Goal: Task Accomplishment & Management: Use online tool/utility

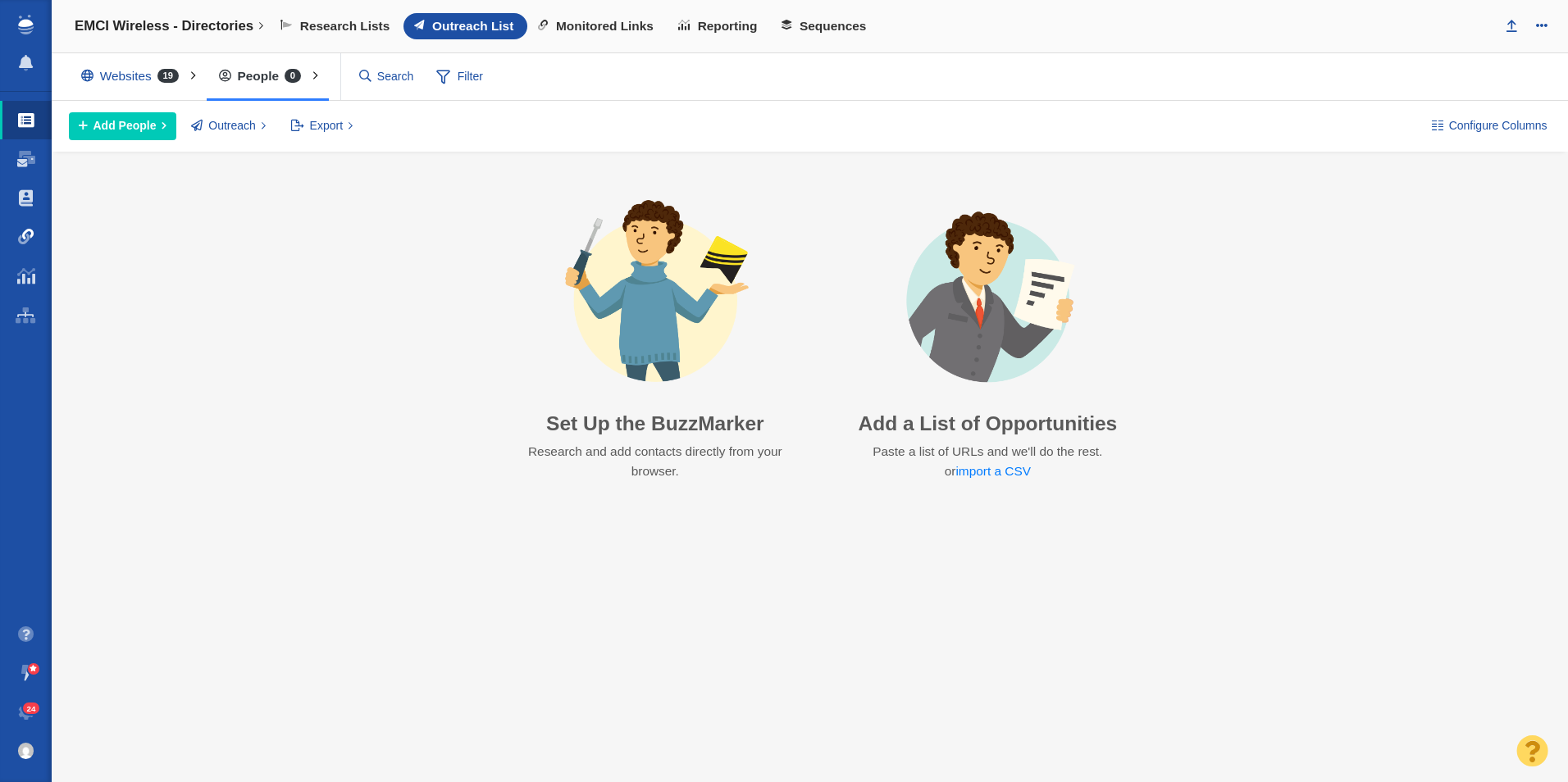
click at [30, 232] on span at bounding box center [26, 237] width 17 height 17
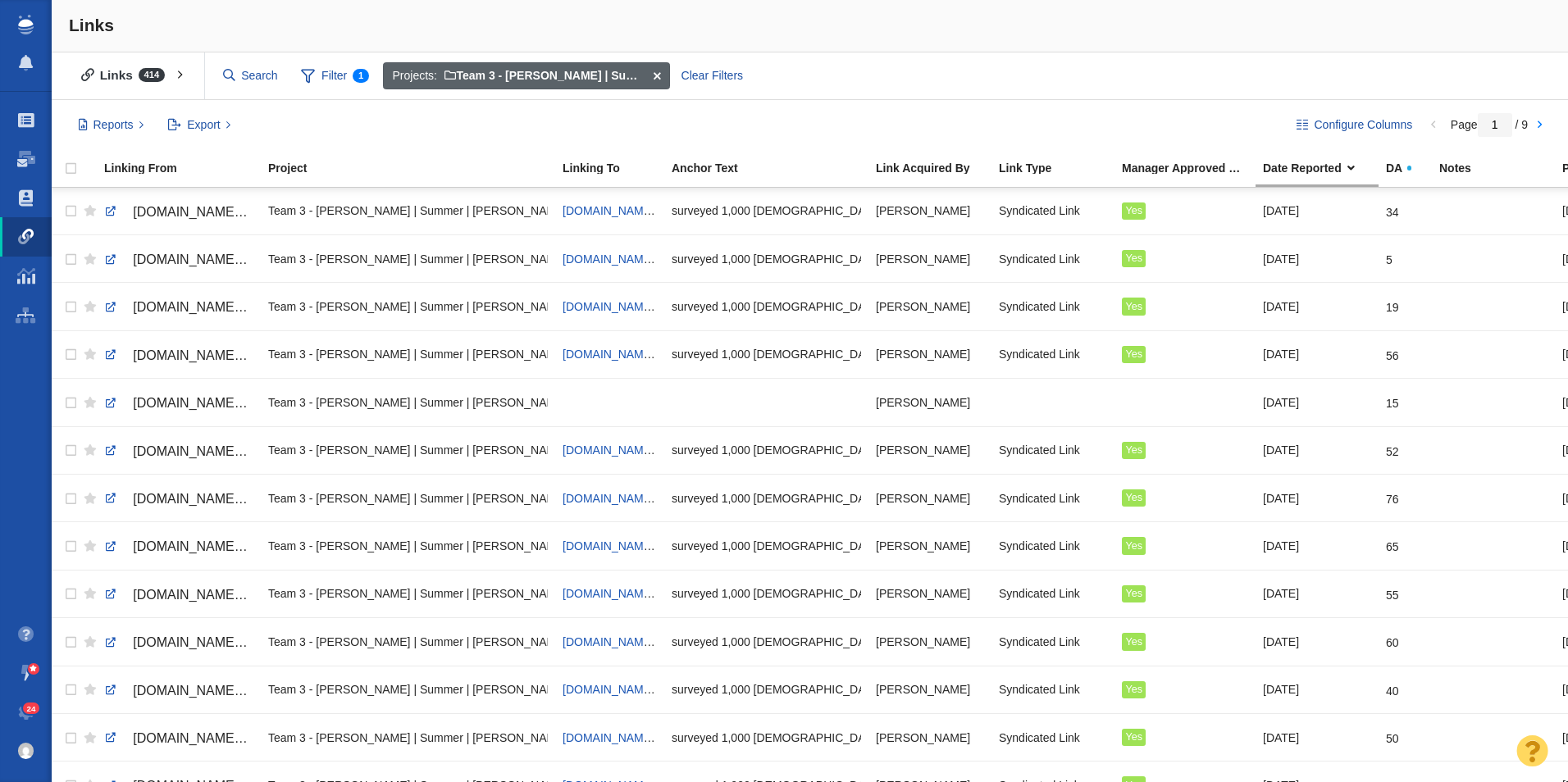
click at [656, 73] on span at bounding box center [656, 76] width 26 height 28
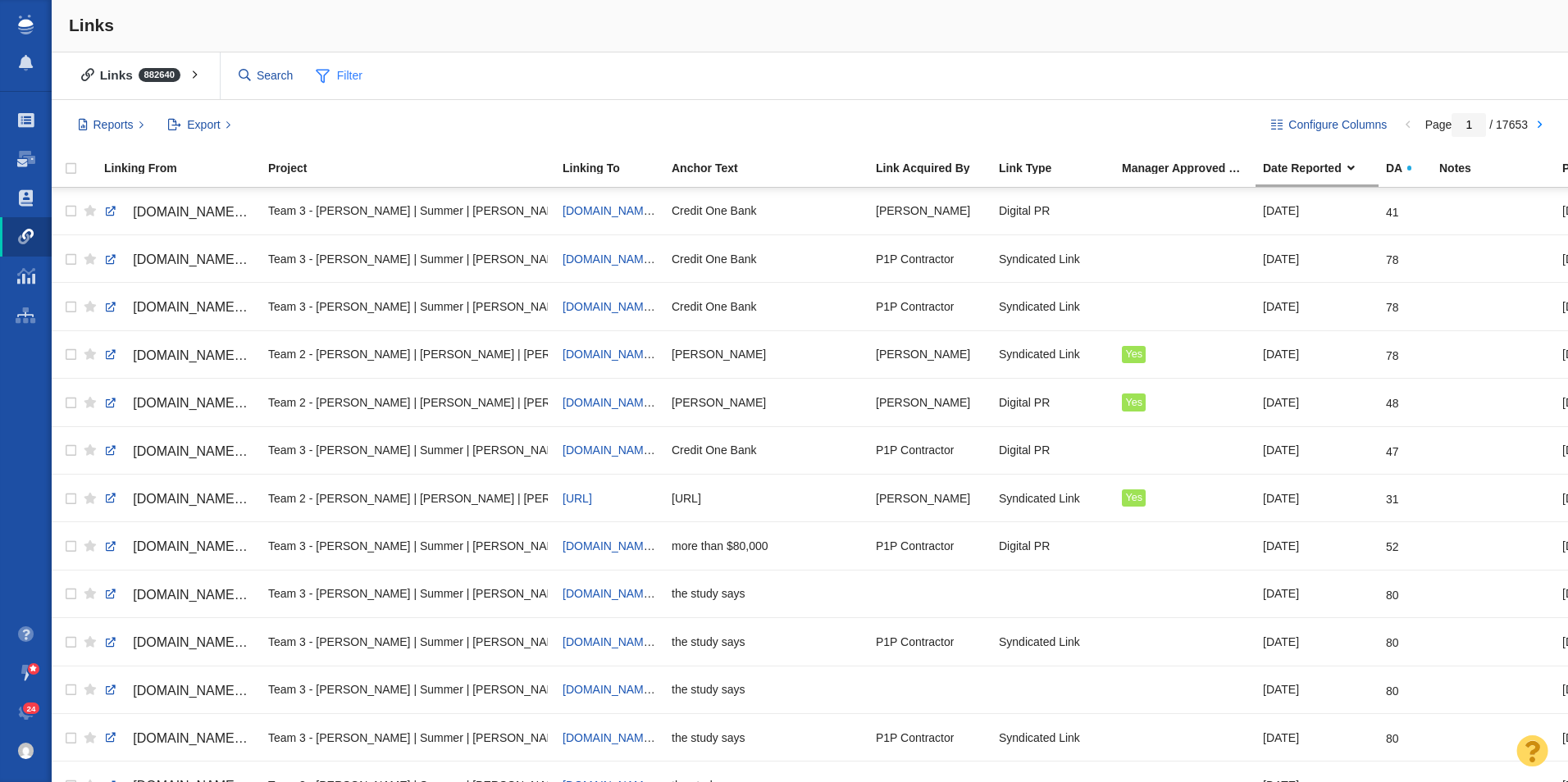
click at [326, 73] on span at bounding box center [322, 75] width 14 height 21
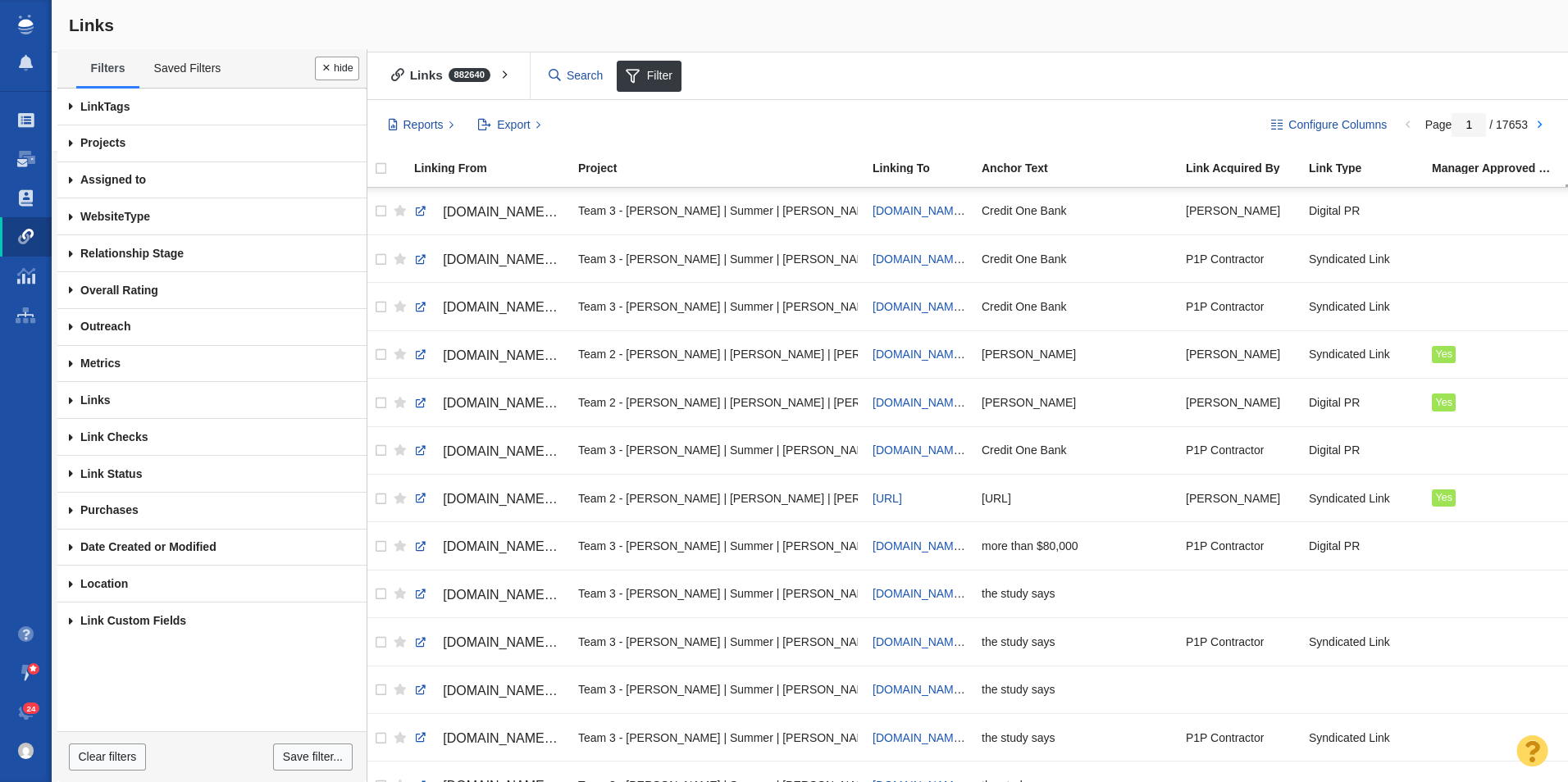
click at [70, 142] on span at bounding box center [70, 144] width 27 height 37
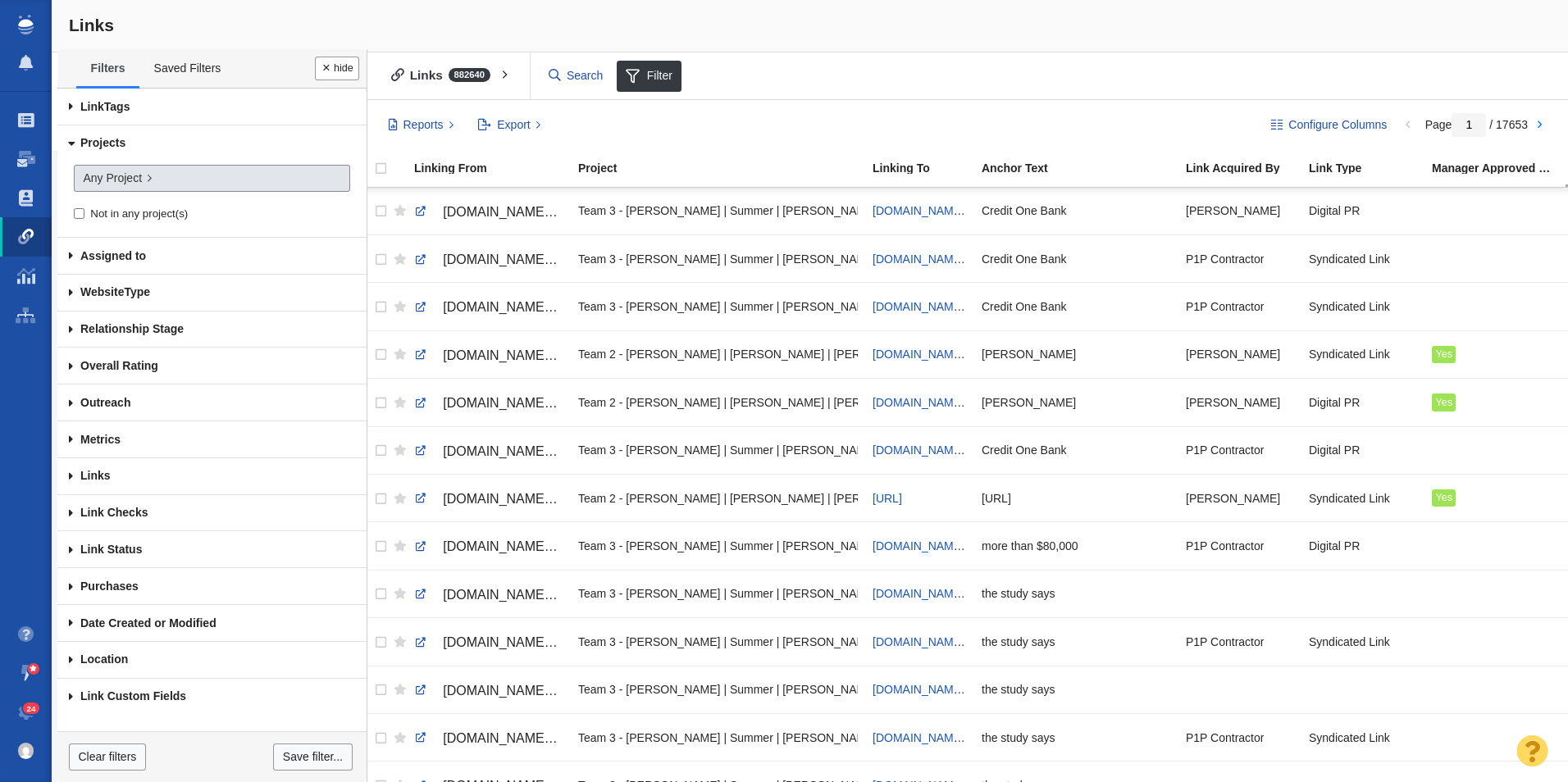
click at [119, 181] on span "Any Project" at bounding box center [112, 178] width 59 height 17
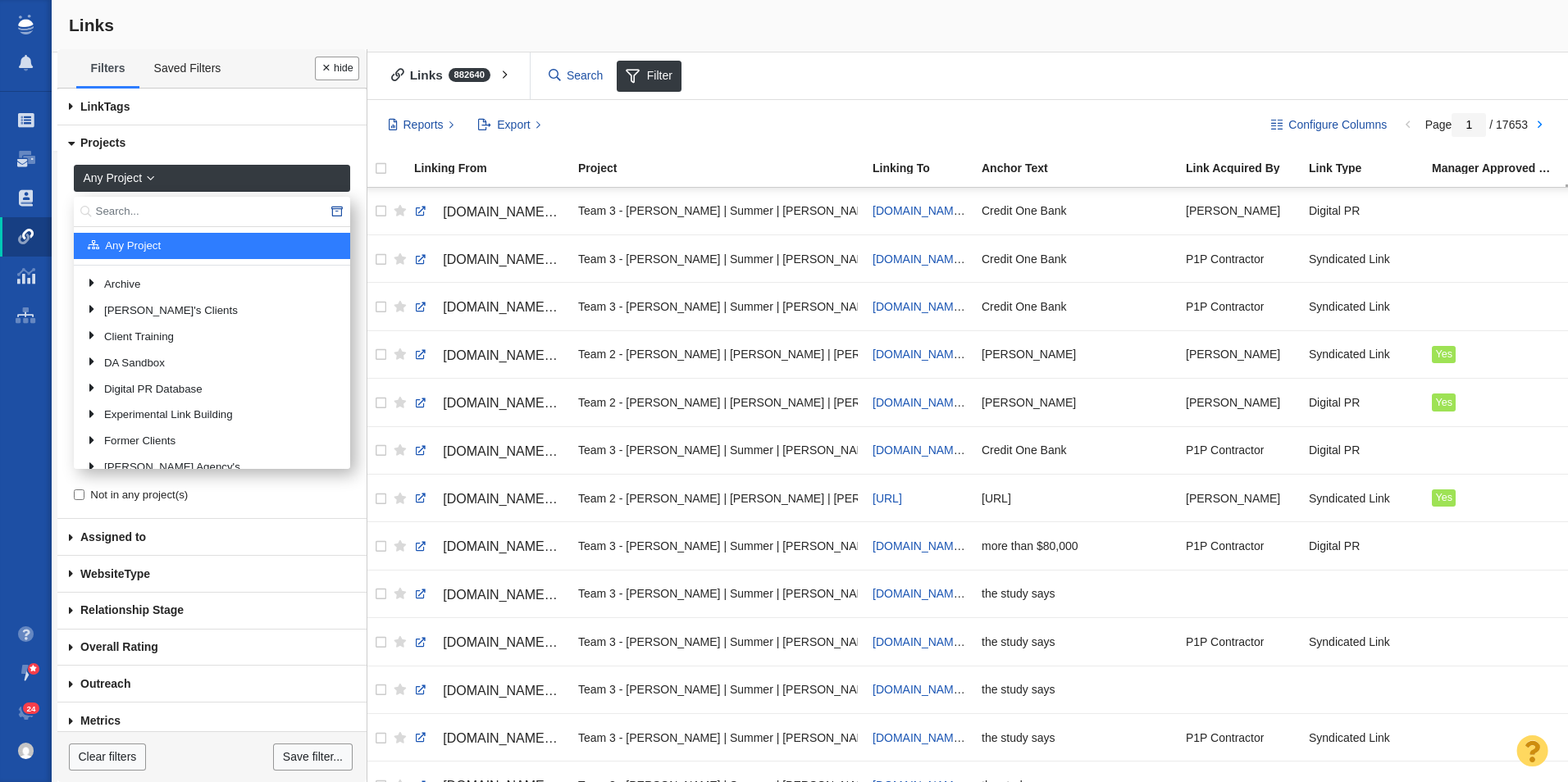
click at [155, 208] on input "text" at bounding box center [211, 211] width 276 height 31
type input "A"
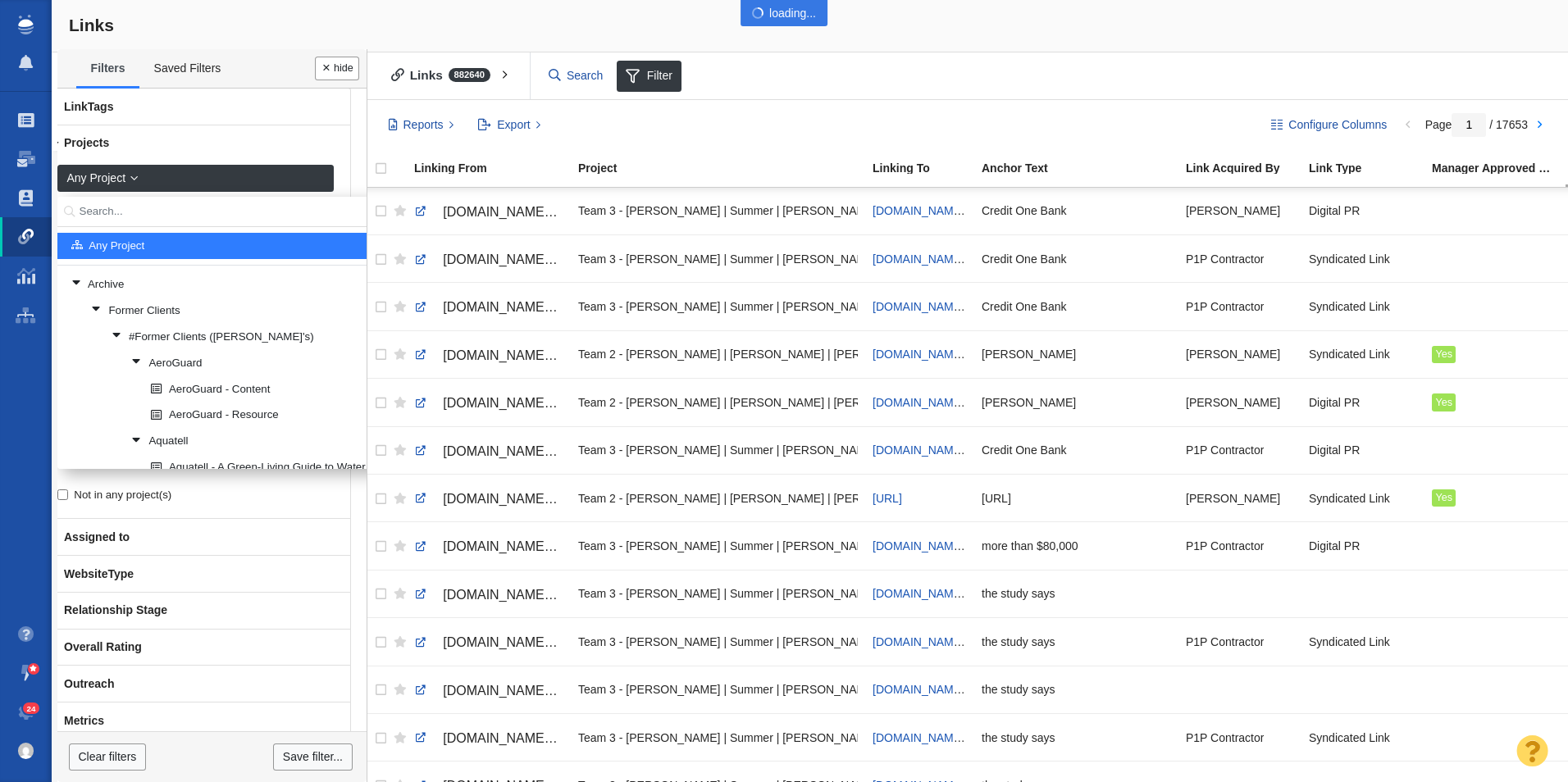
scroll to position [0, 1]
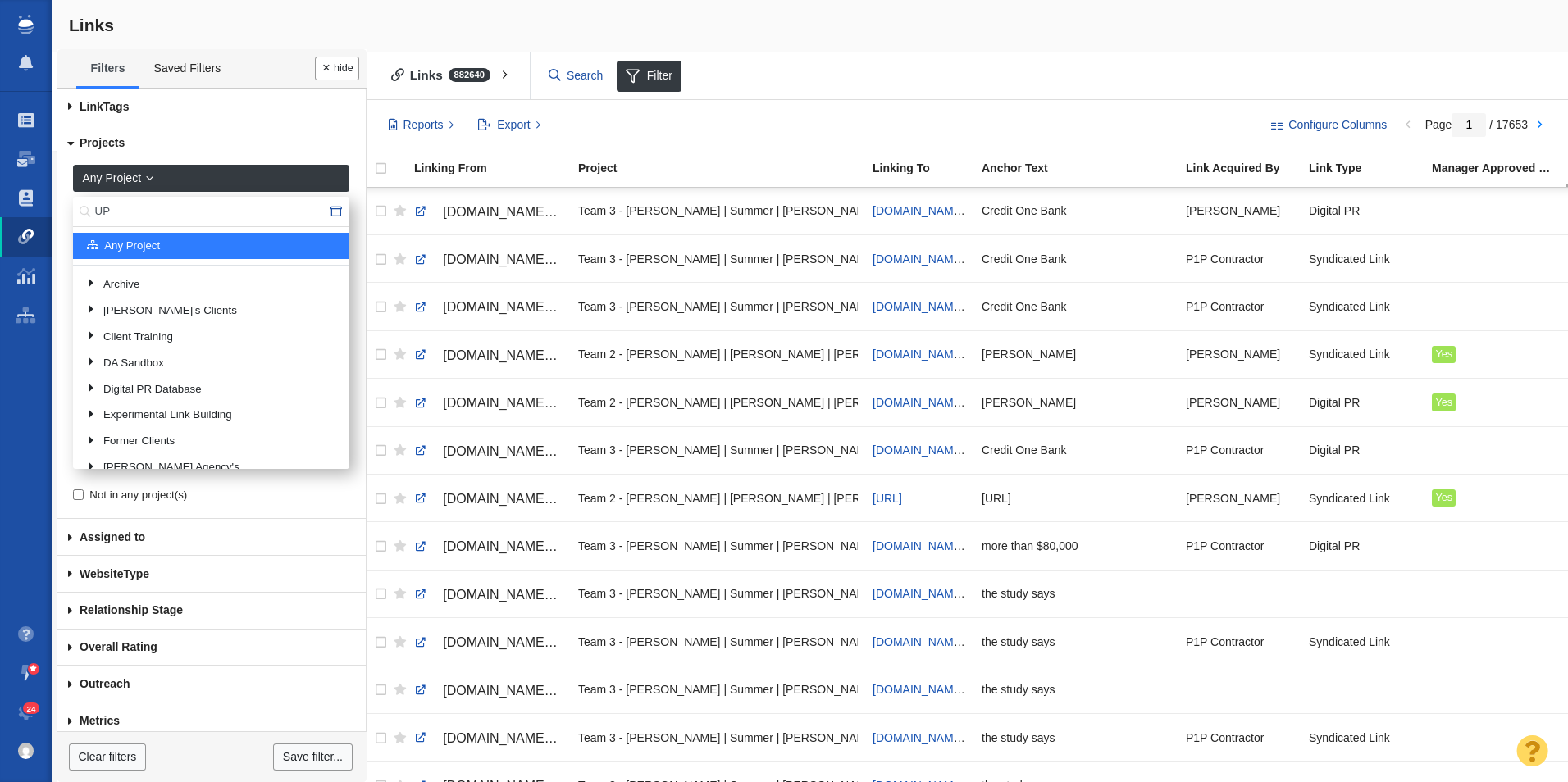
type input "U"
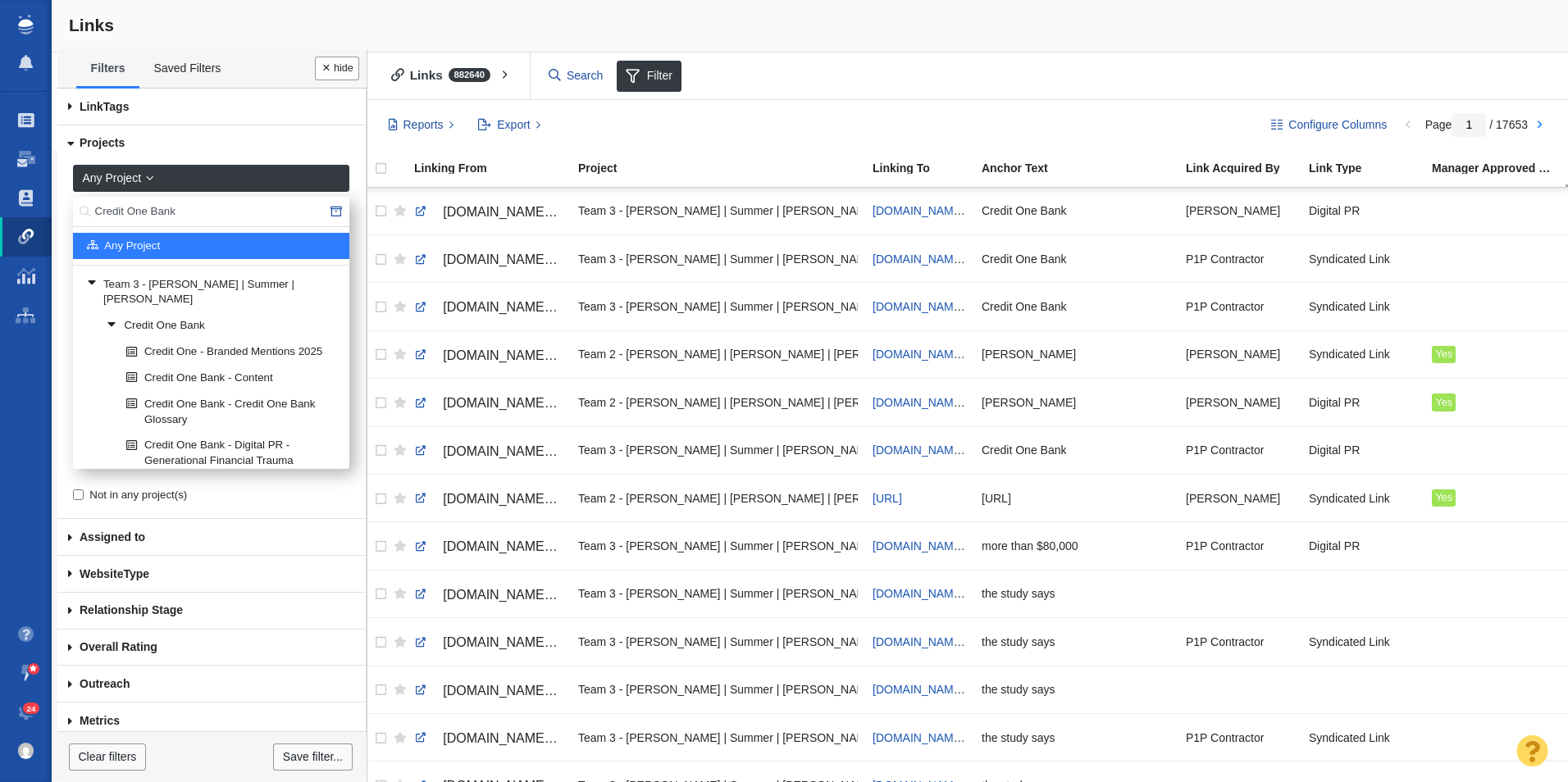
type input "Credit One Bank"
click at [185, 314] on link "Credit One Bank" at bounding box center [221, 326] width 238 height 25
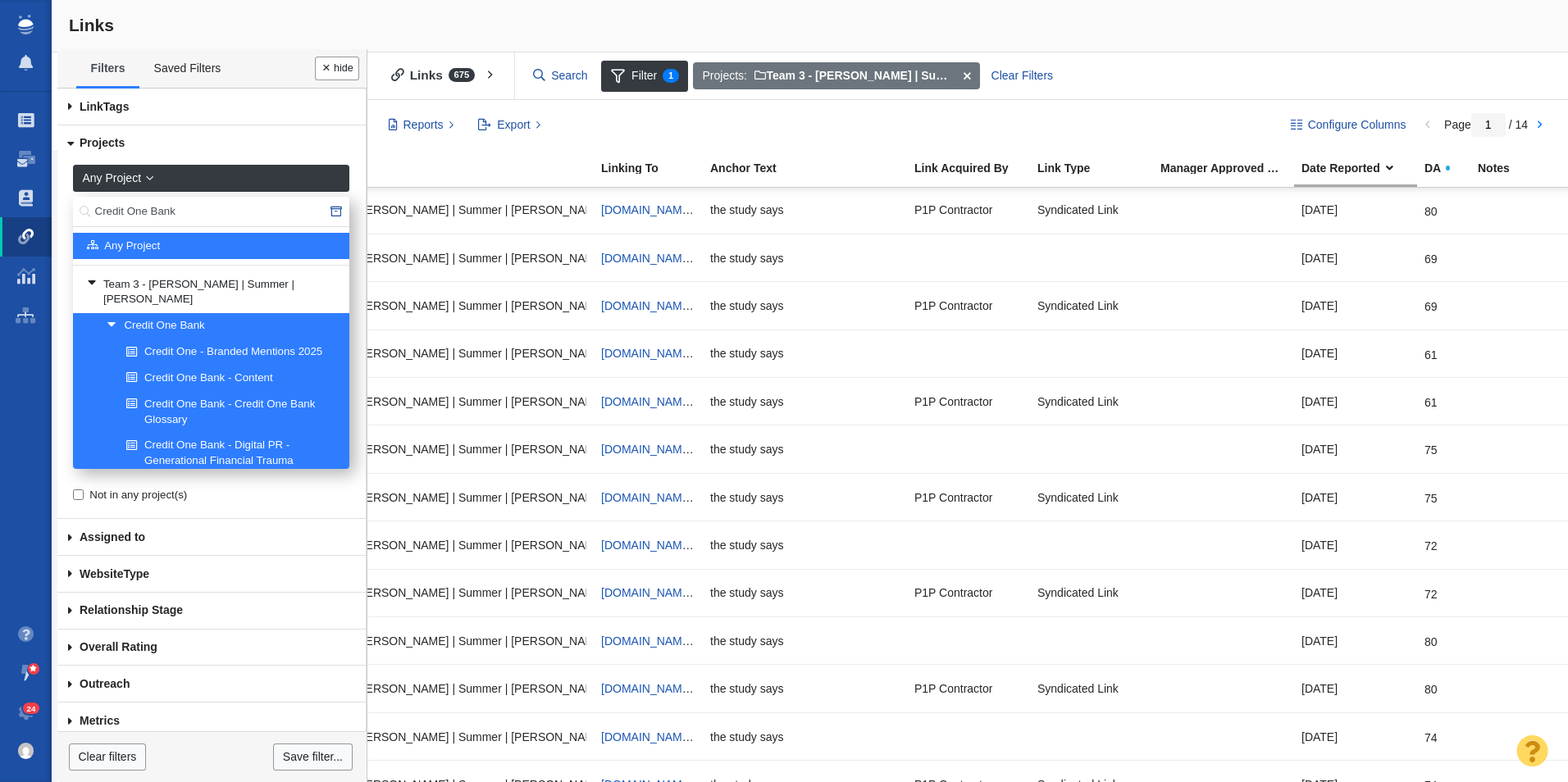
scroll to position [0, 272]
drag, startPoint x: 224, startPoint y: 211, endPoint x: 69, endPoint y: 209, distance: 155.0
click at [69, 209] on div "Any Project Credit One Bank Any Project Team 3 - [PERSON_NAME] | Summer | [PERS…" at bounding box center [207, 320] width 281 height 314
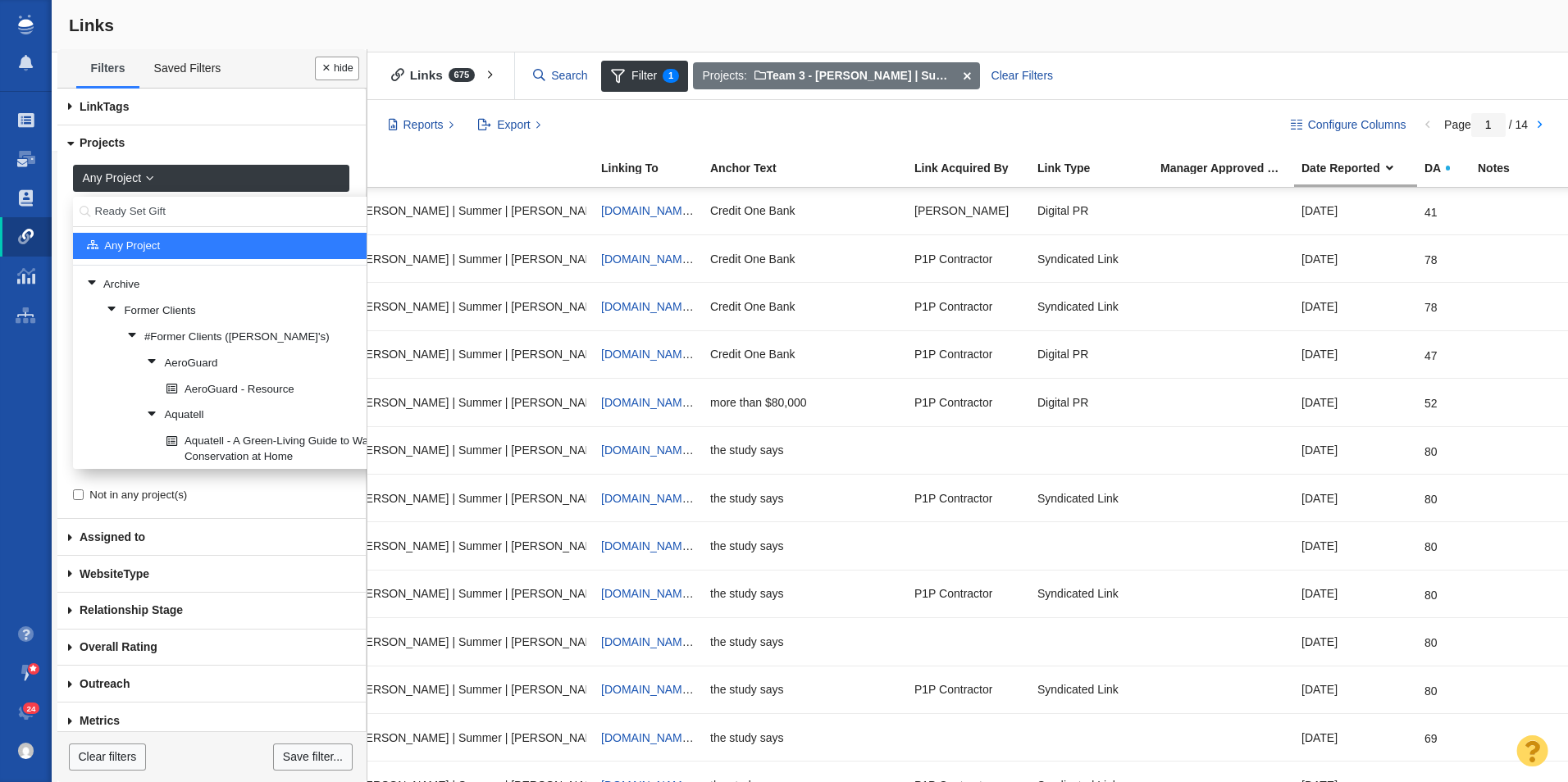
type input "Ready Set Gift"
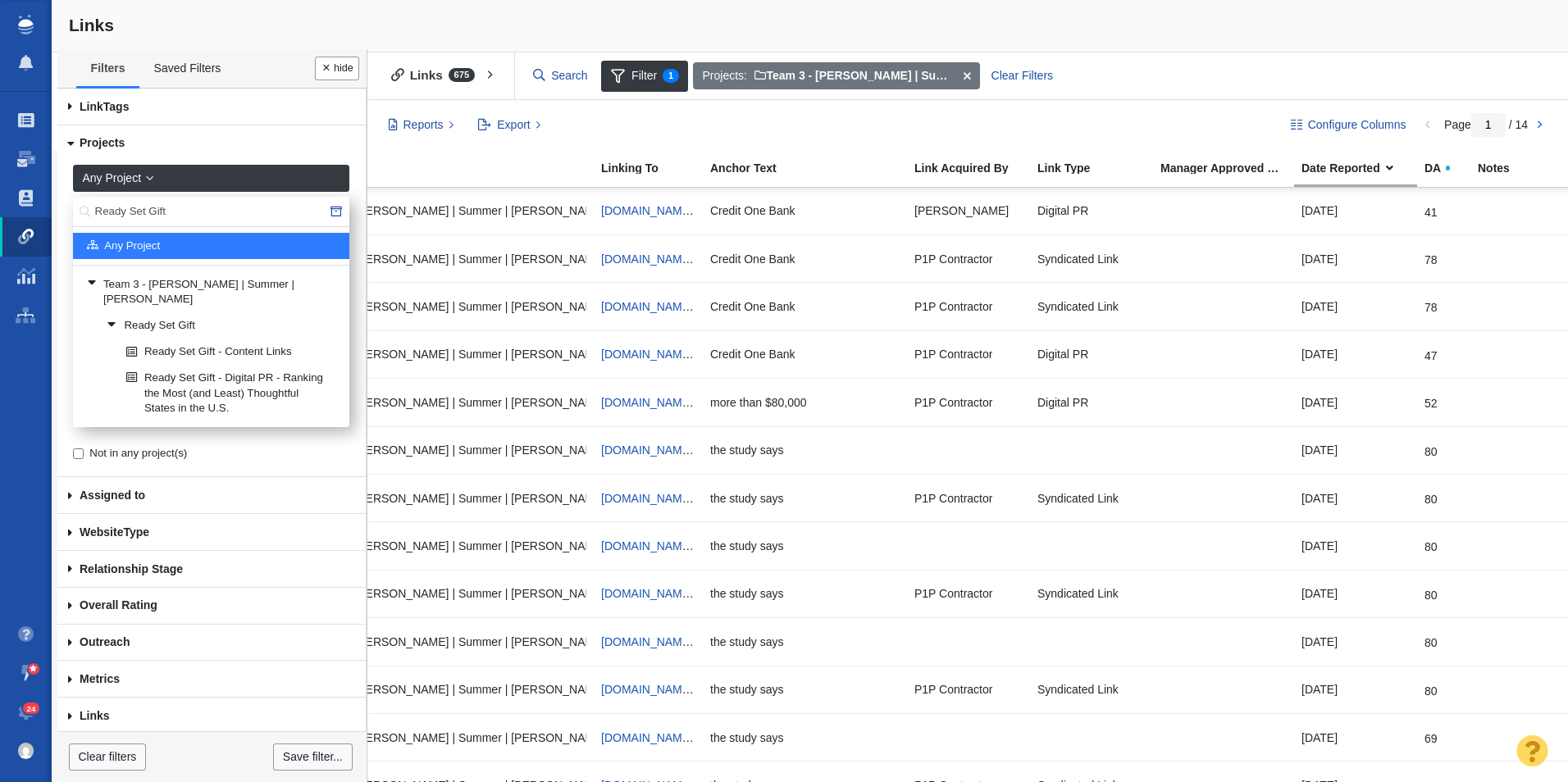
scroll to position [0, 1]
click at [215, 319] on link "Ready Set Gift" at bounding box center [221, 326] width 238 height 25
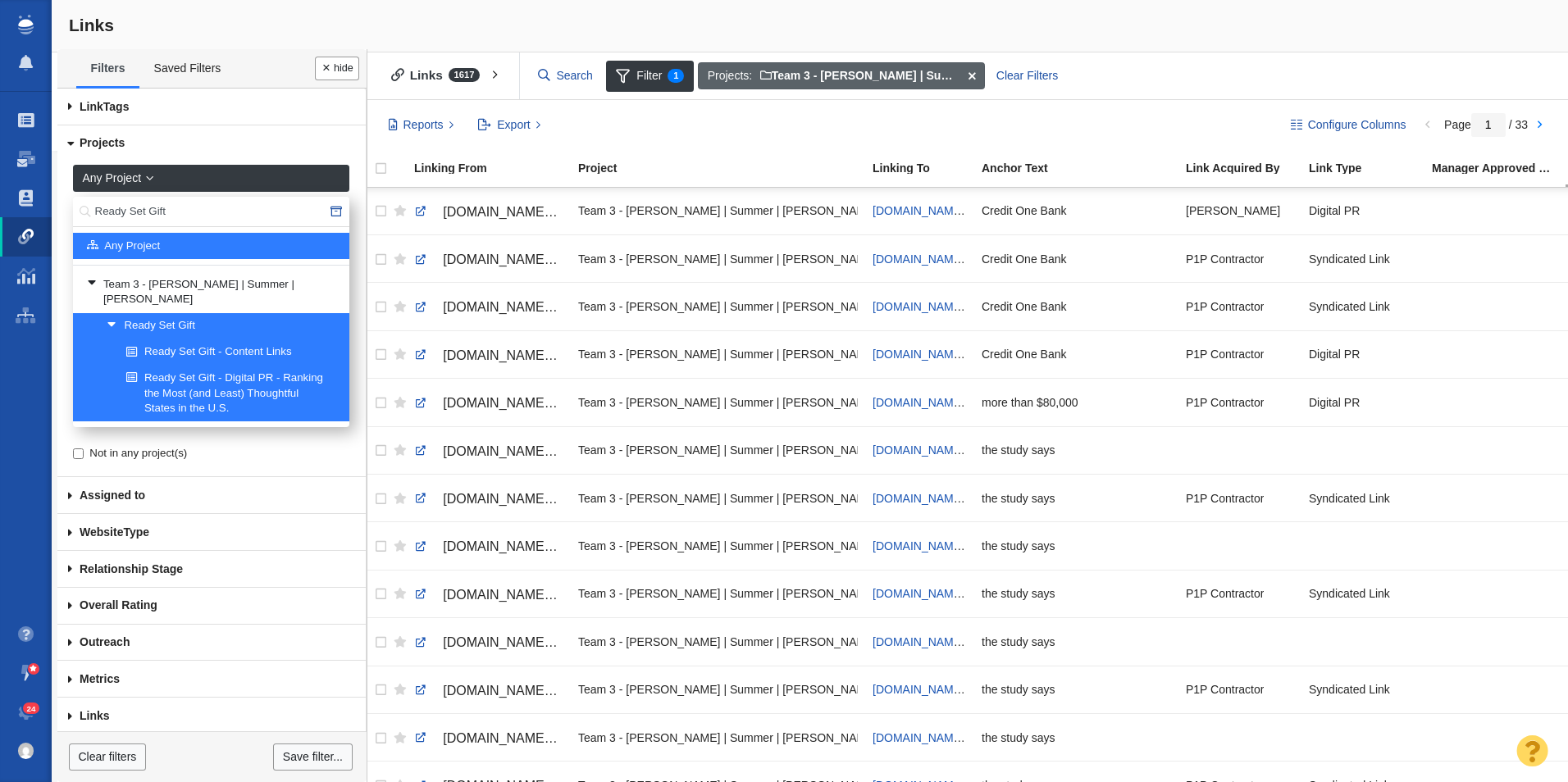
click at [972, 69] on span at bounding box center [972, 76] width 26 height 28
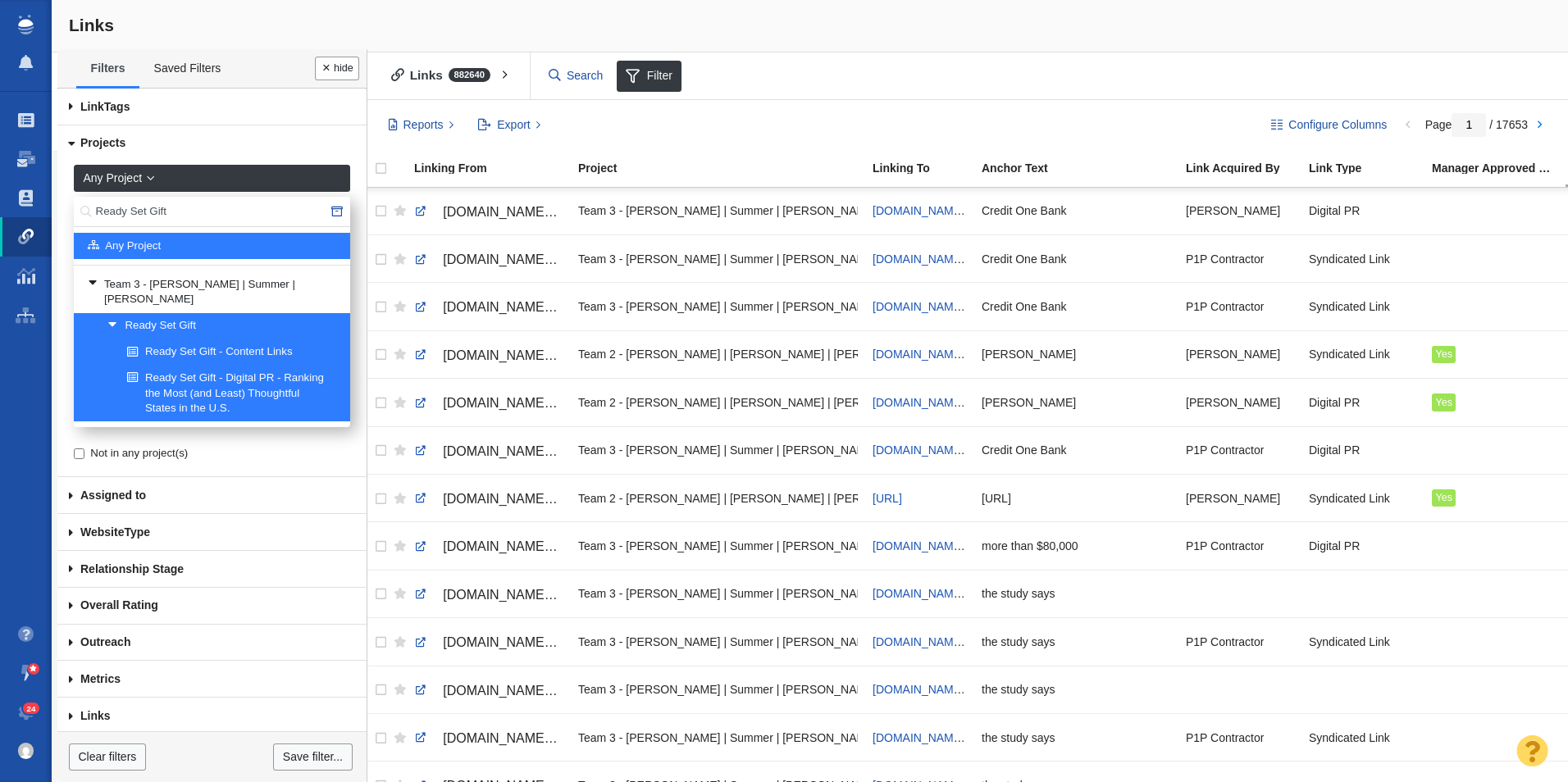
click at [141, 314] on link "Ready Set Gift" at bounding box center [222, 326] width 238 height 25
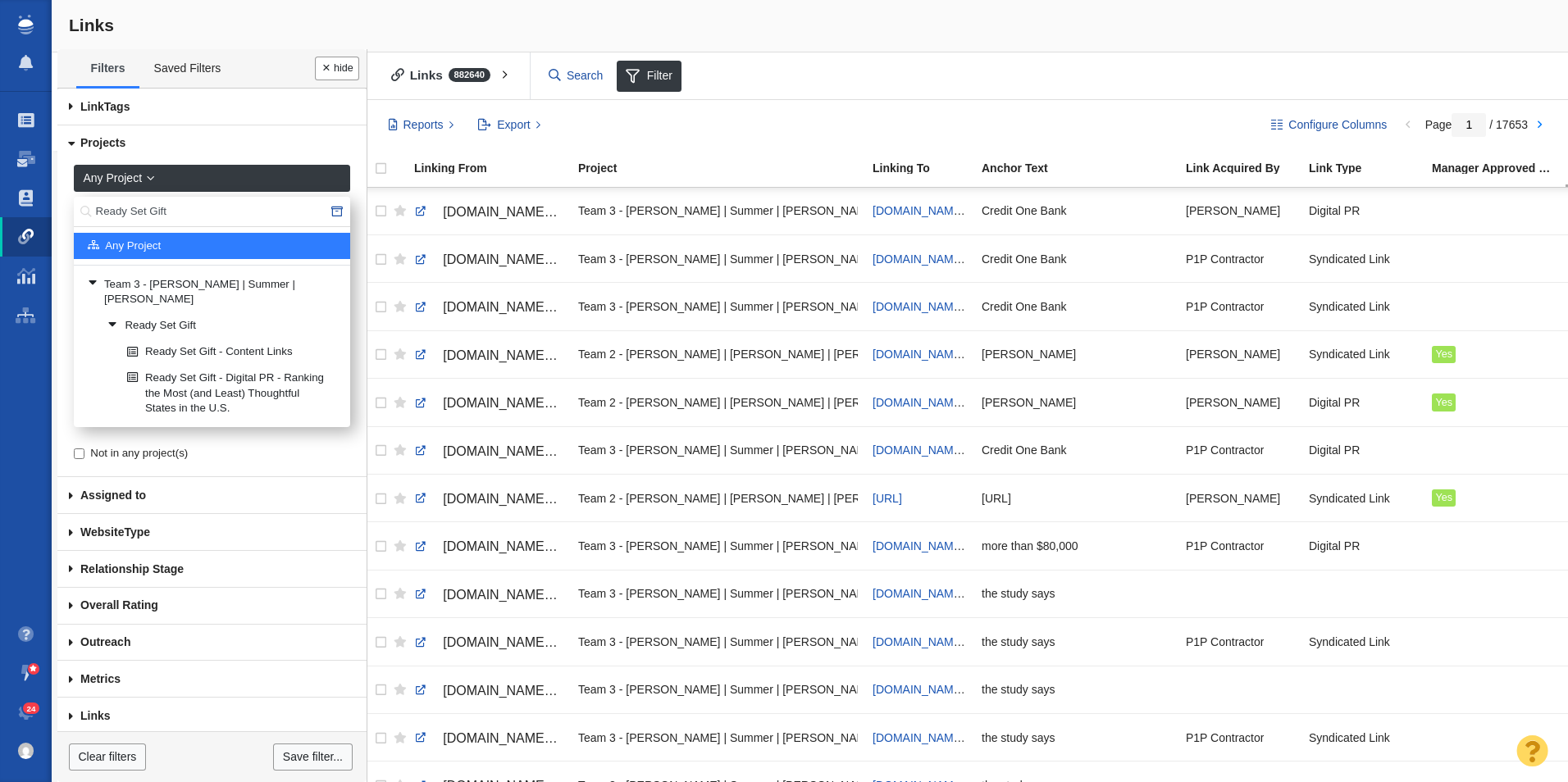
click at [141, 314] on link "Ready Set Gift" at bounding box center [222, 326] width 238 height 25
